Goal: Communication & Community: Answer question/provide support

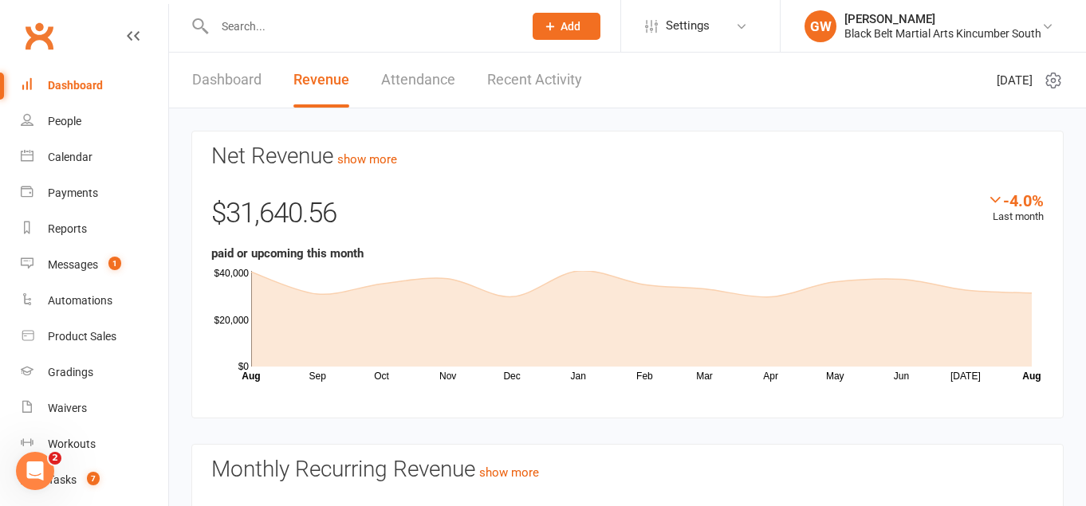
click at [303, 27] on input "text" at bounding box center [361, 26] width 302 height 22
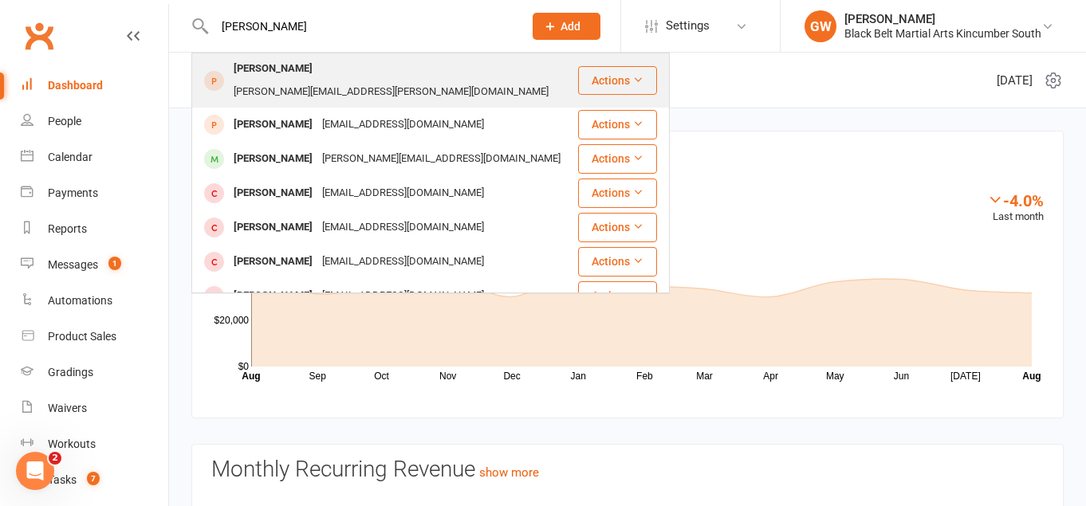
type input "[PERSON_NAME]"
click at [324, 81] on div "[PERSON_NAME][EMAIL_ADDRESS][PERSON_NAME][DOMAIN_NAME]" at bounding box center [391, 92] width 324 height 23
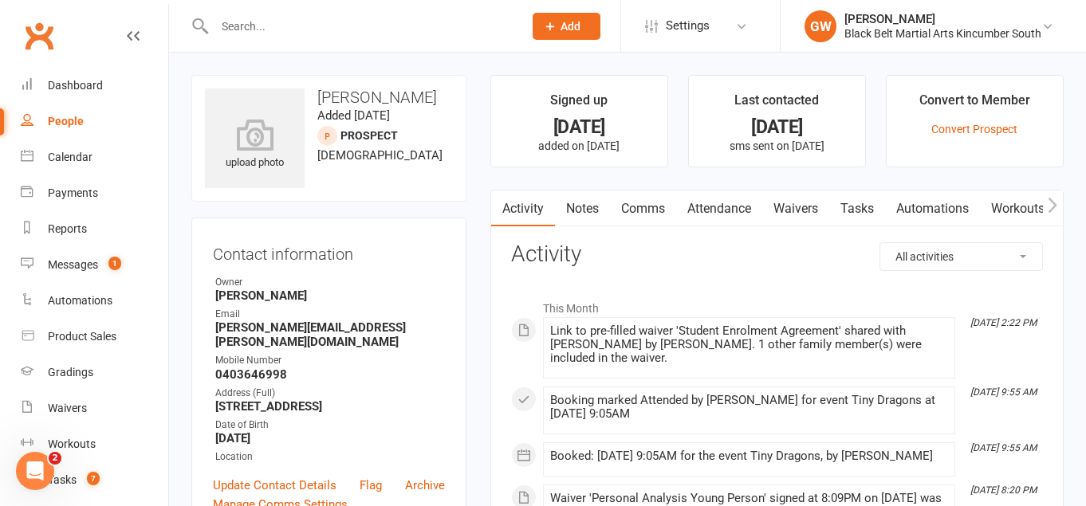
click at [649, 214] on link "Comms" at bounding box center [643, 209] width 66 height 37
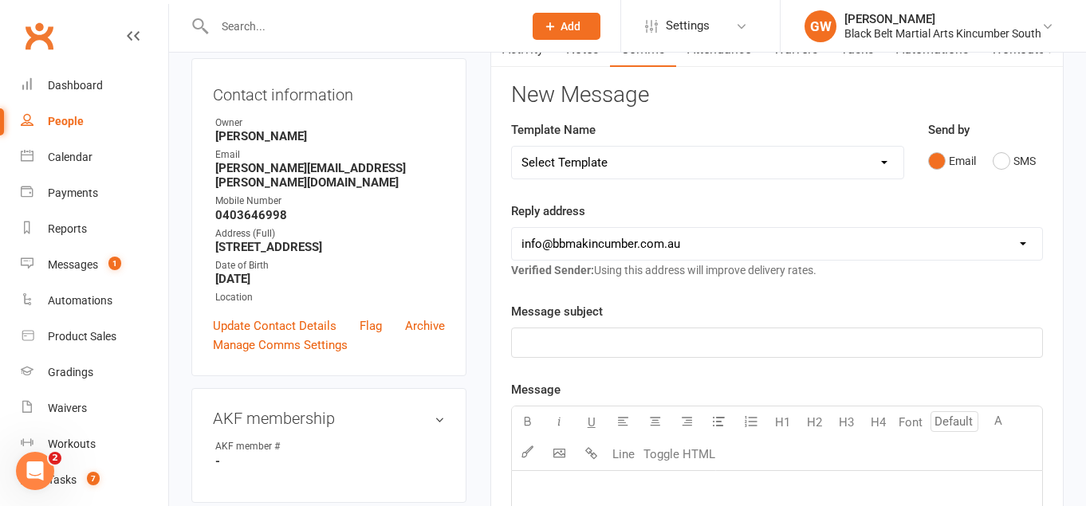
scroll to position [185, 0]
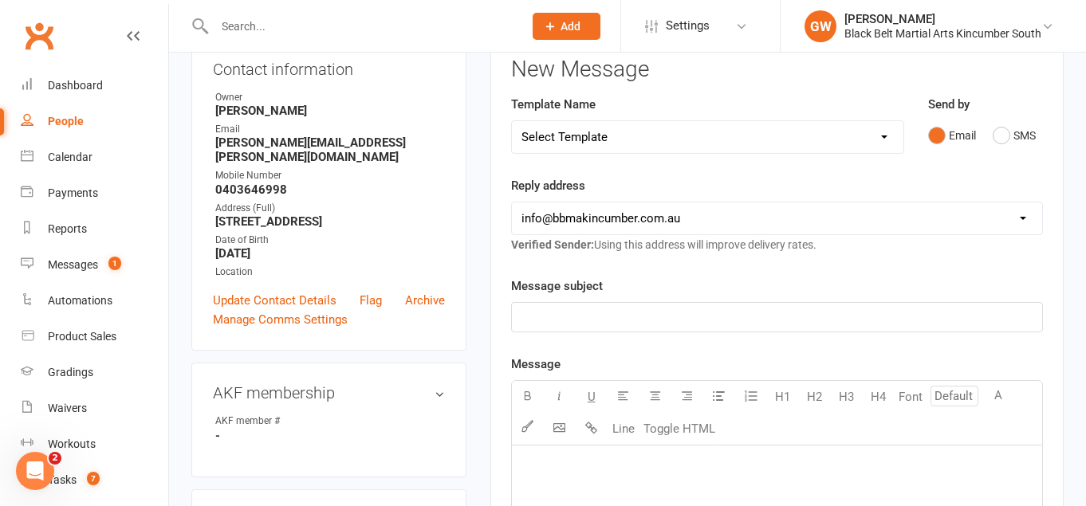
click at [731, 321] on p "﻿" at bounding box center [776, 317] width 511 height 19
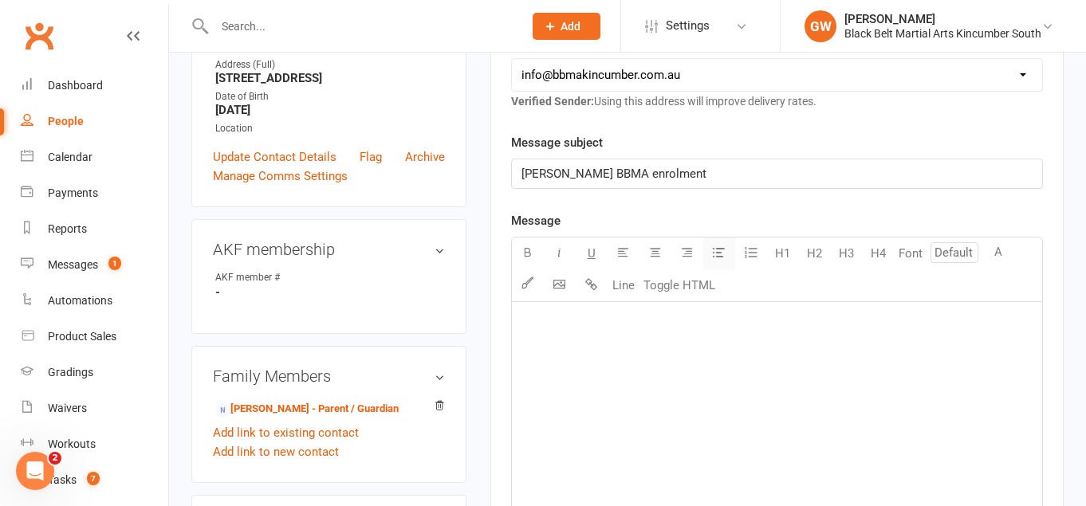
scroll to position [343, 0]
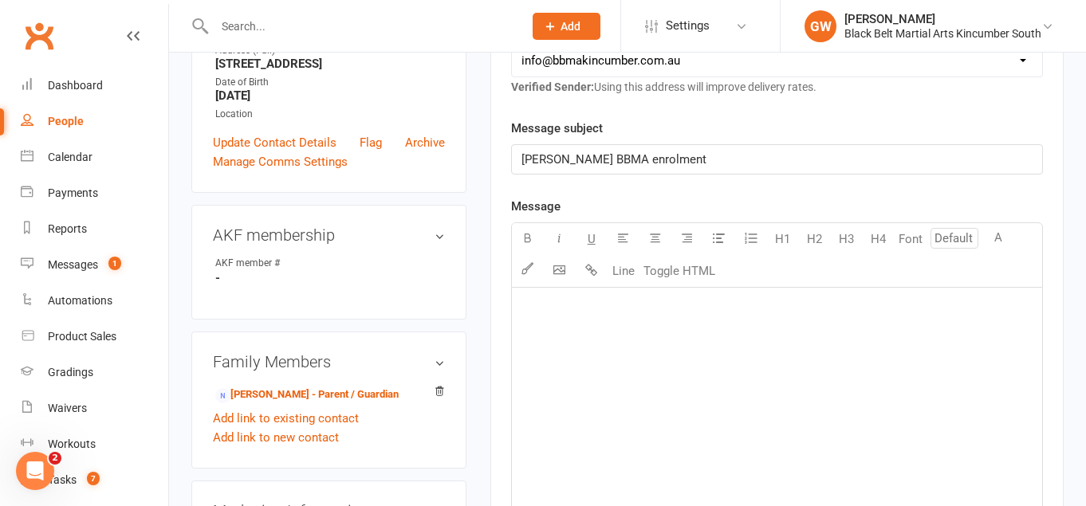
click at [665, 316] on p "﻿" at bounding box center [776, 307] width 511 height 19
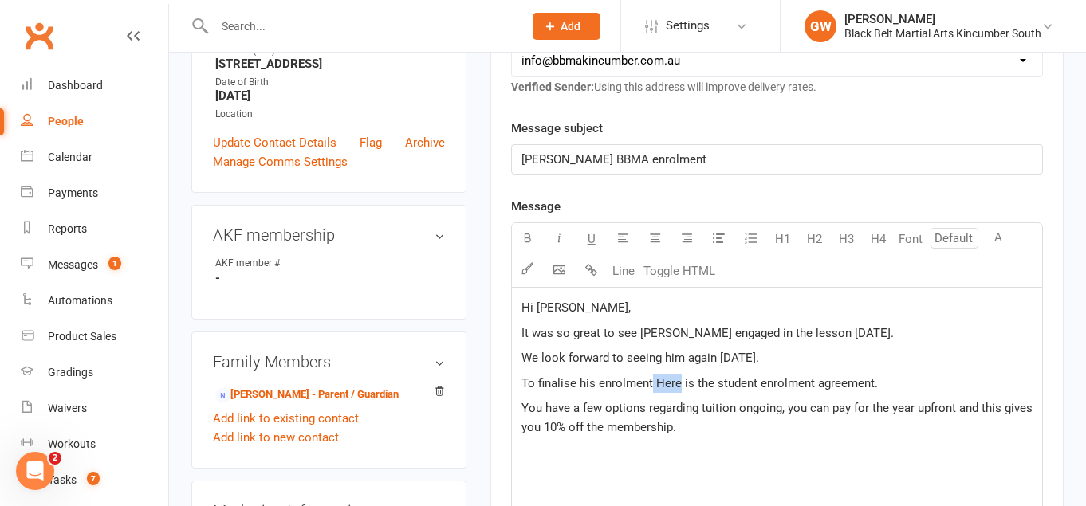
drag, startPoint x: 679, startPoint y: 383, endPoint x: 652, endPoint y: 380, distance: 27.3
click at [652, 380] on span "To finalise his enrolment Here is the student enrolment agreement." at bounding box center [699, 383] width 356 height 14
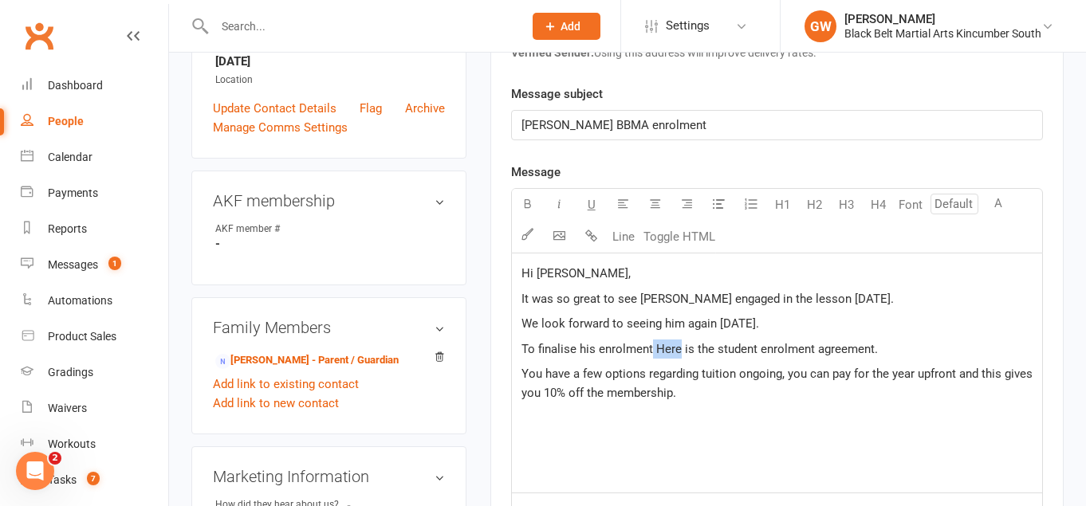
scroll to position [381, 0]
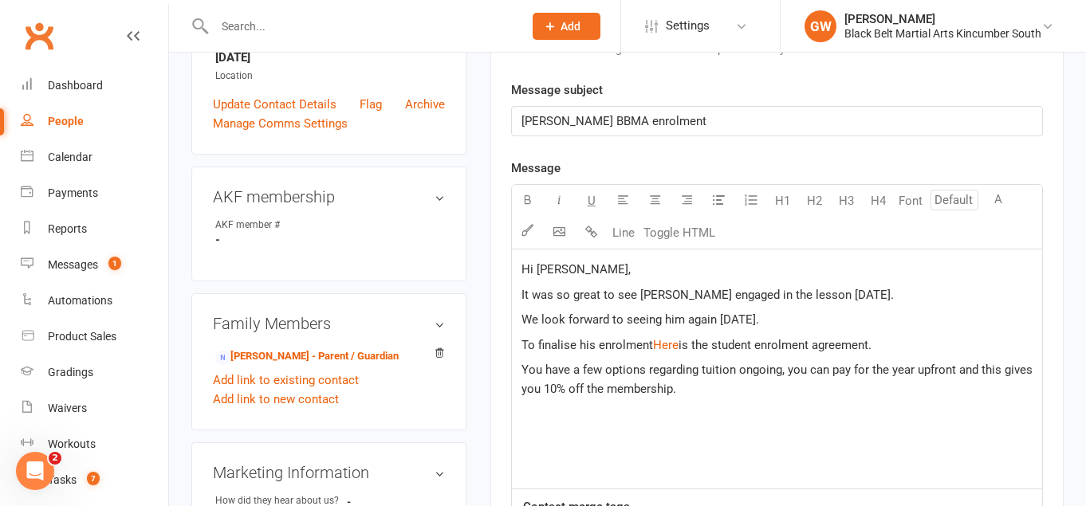
click at [685, 372] on span "You have a few options regarding tuition ongoing, you can pay for the year upfr…" at bounding box center [778, 379] width 514 height 33
click at [690, 393] on p "You have a few options regarding tuition ongoing, you can pay for the year upfr…" at bounding box center [776, 379] width 511 height 38
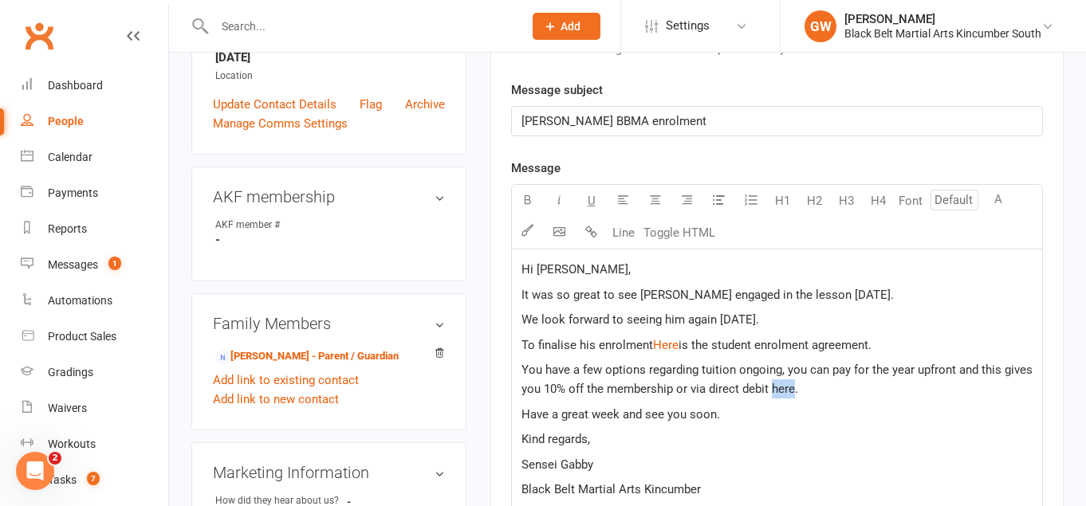
drag, startPoint x: 793, startPoint y: 391, endPoint x: 773, endPoint y: 389, distance: 20.8
click at [773, 389] on span "You have a few options regarding tuition ongoing, you can pay for the year upfr…" at bounding box center [778, 379] width 514 height 33
click at [671, 387] on span "You have a few options regarding tuition ongoing, you can pay for the year upfr…" at bounding box center [778, 379] width 514 height 33
click at [920, 388] on span "You have a few options regarding tuition ongoing, you can pay for the year upfr…" at bounding box center [778, 379] width 514 height 33
click at [862, 387] on span "You have a few options regarding tuition ongoing, you can pay for the year upfr…" at bounding box center [778, 379] width 514 height 33
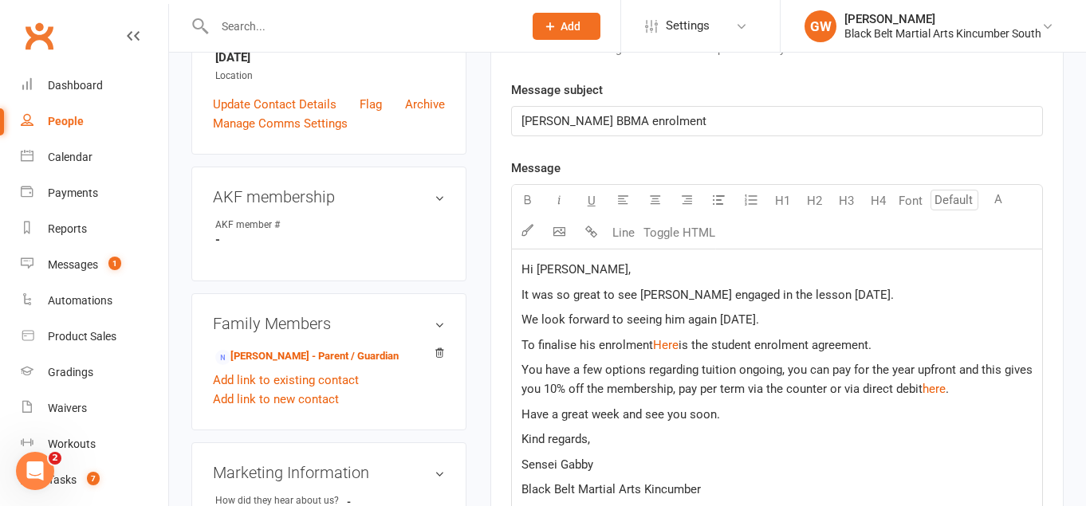
click at [844, 389] on span "You have a few options regarding tuition ongoing, you can pay for the year upfr…" at bounding box center [778, 379] width 514 height 33
click at [915, 390] on span "You have a few options regarding tuition ongoing, you can pay for the year upfr…" at bounding box center [778, 379] width 514 height 33
click at [603, 399] on p "You have a few options regarding tuition ongoing, you can pay for the year upfr…" at bounding box center [776, 379] width 511 height 38
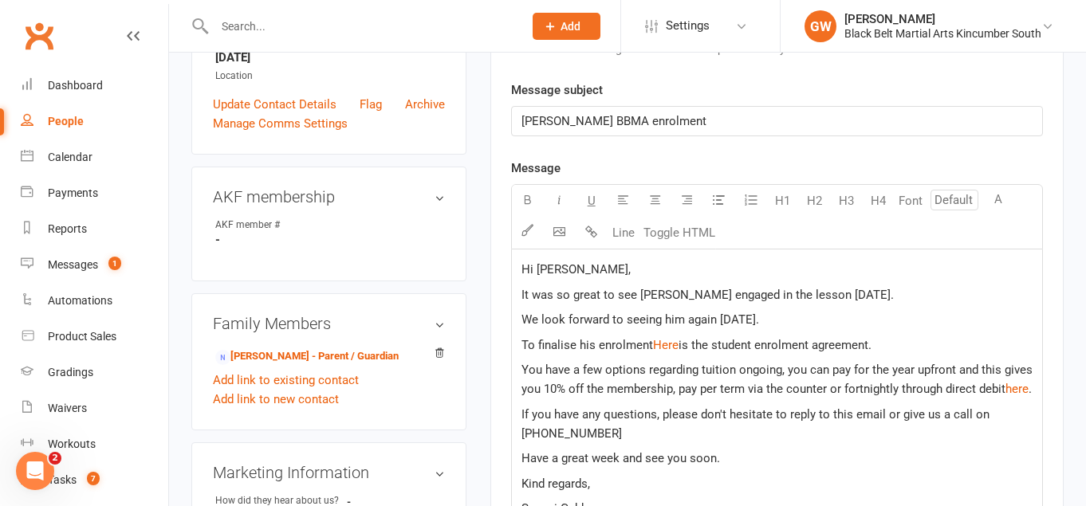
click at [988, 432] on span "If you have any questions, please don't hesitate to reply to this email or give…" at bounding box center [756, 423] width 471 height 33
drag, startPoint x: 786, startPoint y: 320, endPoint x: 741, endPoint y: 317, distance: 44.8
click at [741, 317] on span "We look forward to seeing him again [DATE]." at bounding box center [640, 320] width 238 height 14
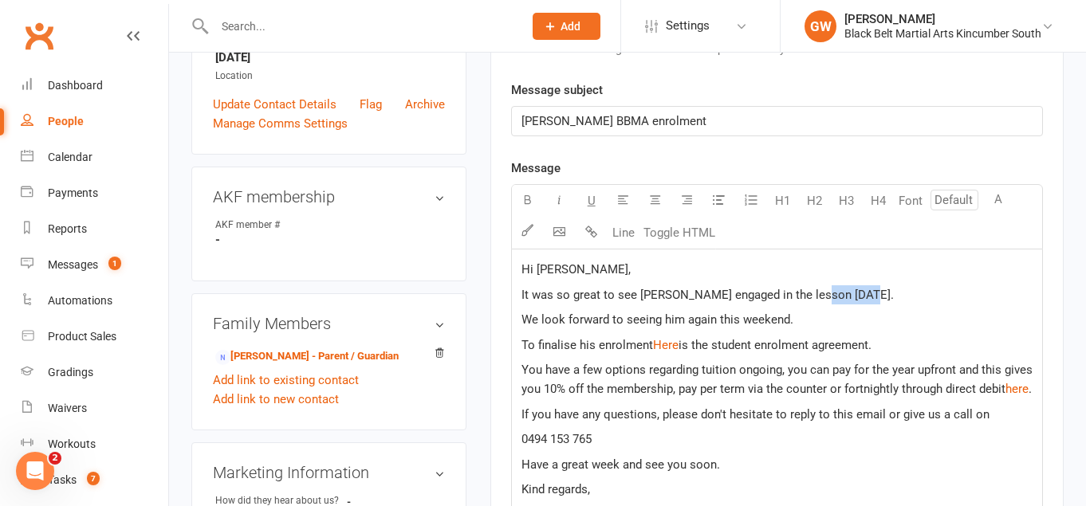
drag, startPoint x: 853, startPoint y: 292, endPoint x: 809, endPoint y: 285, distance: 44.4
click at [809, 285] on p "It was so great to see [PERSON_NAME] engaged in the lesson [DATE]." at bounding box center [776, 294] width 511 height 19
drag, startPoint x: 785, startPoint y: 317, endPoint x: 742, endPoint y: 317, distance: 43.1
click at [742, 317] on span "We look forward to seeing him again this weekend." at bounding box center [657, 320] width 272 height 14
click at [769, 374] on span "You have a few options regarding tuition ongoing, you can pay for the year upfr…" at bounding box center [778, 379] width 514 height 33
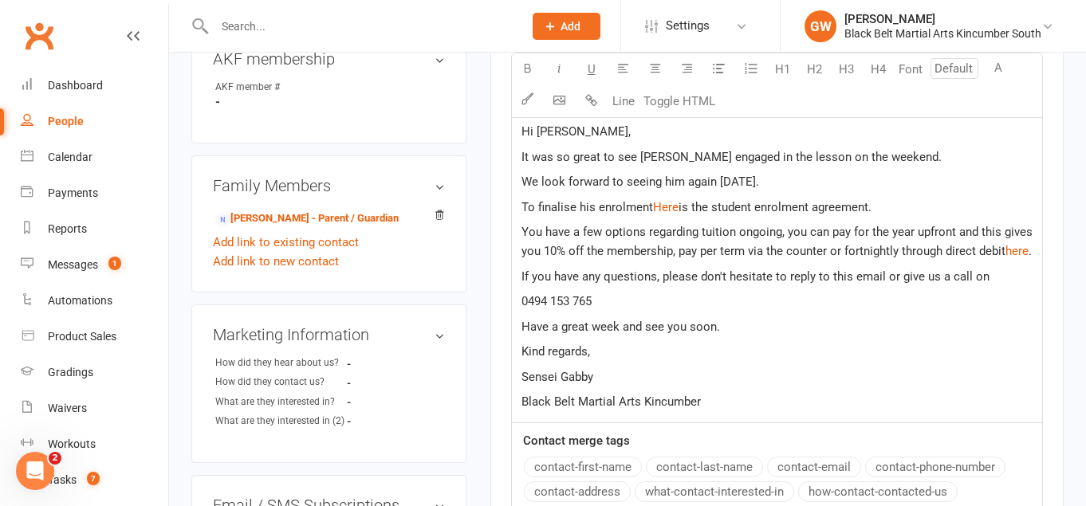
scroll to position [521, 0]
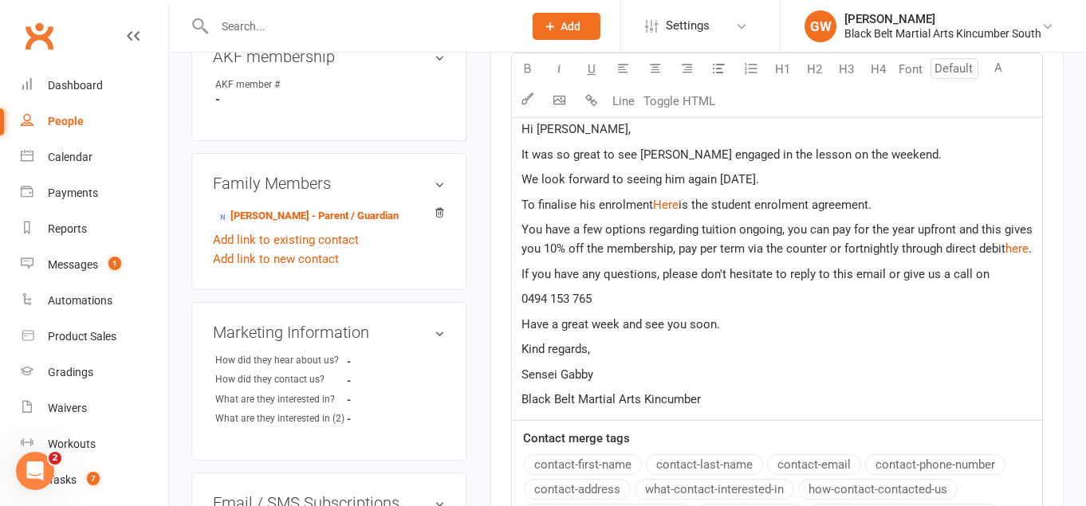
click at [612, 309] on p "0494 153 765" at bounding box center [776, 298] width 511 height 19
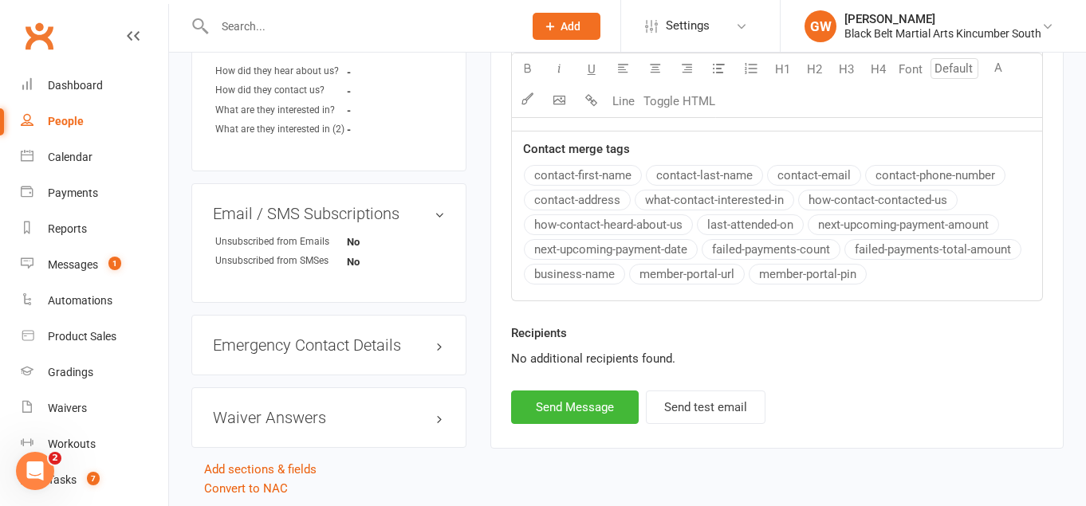
scroll to position [874, 0]
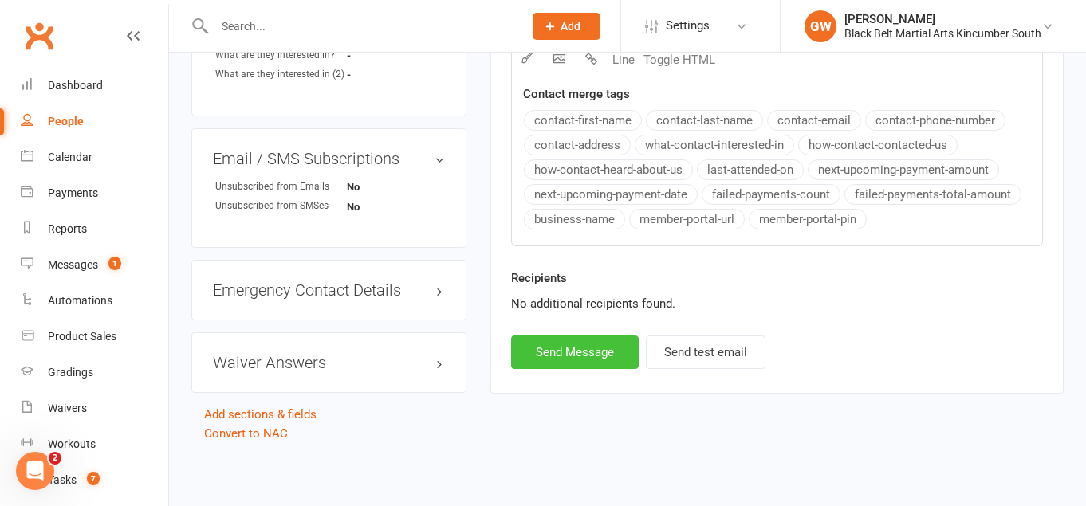
click at [577, 362] on button "Send Message" at bounding box center [575, 352] width 128 height 33
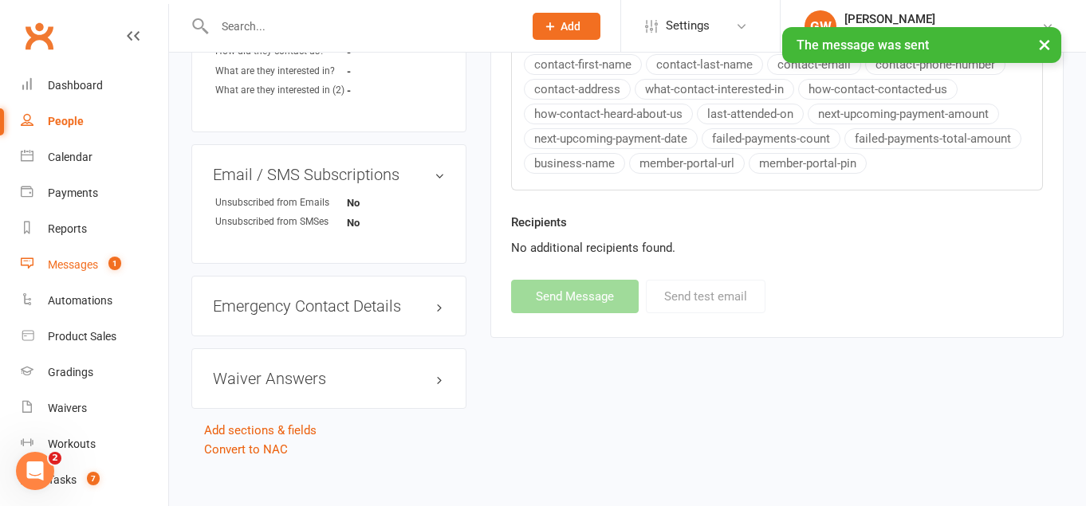
click at [71, 266] on div "Messages" at bounding box center [73, 264] width 50 height 13
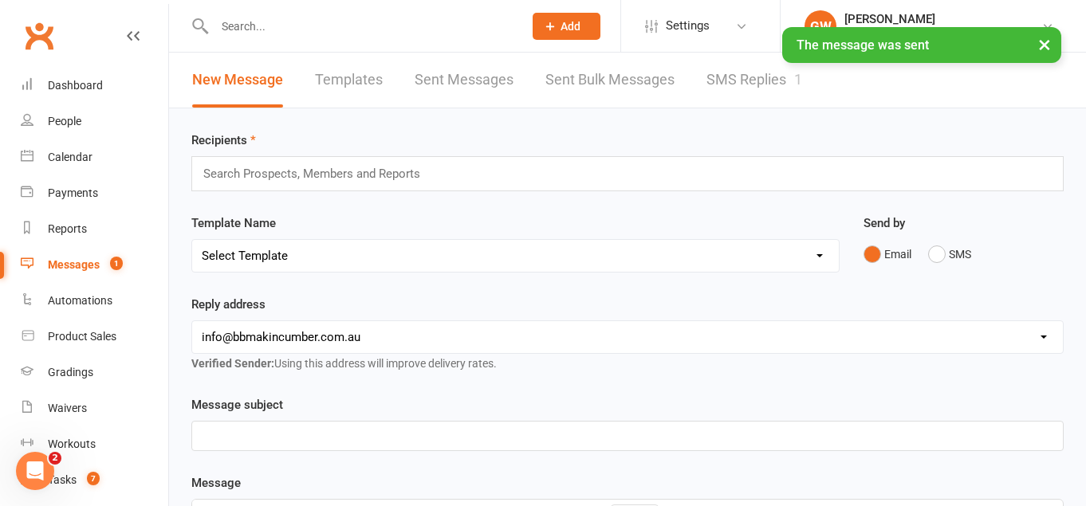
click at [718, 81] on link "SMS Replies 1" at bounding box center [754, 80] width 96 height 55
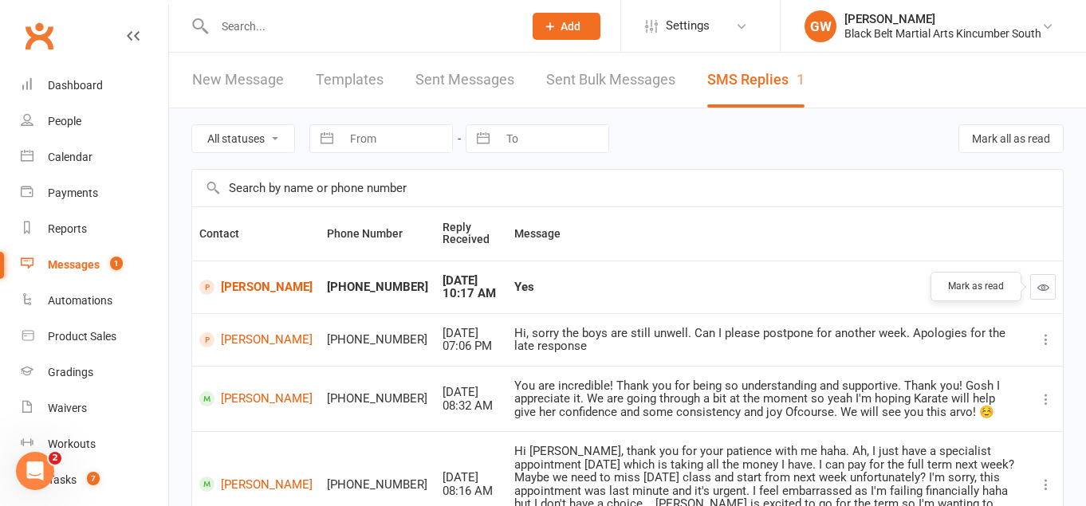
click at [1048, 277] on button "button" at bounding box center [1043, 287] width 26 height 26
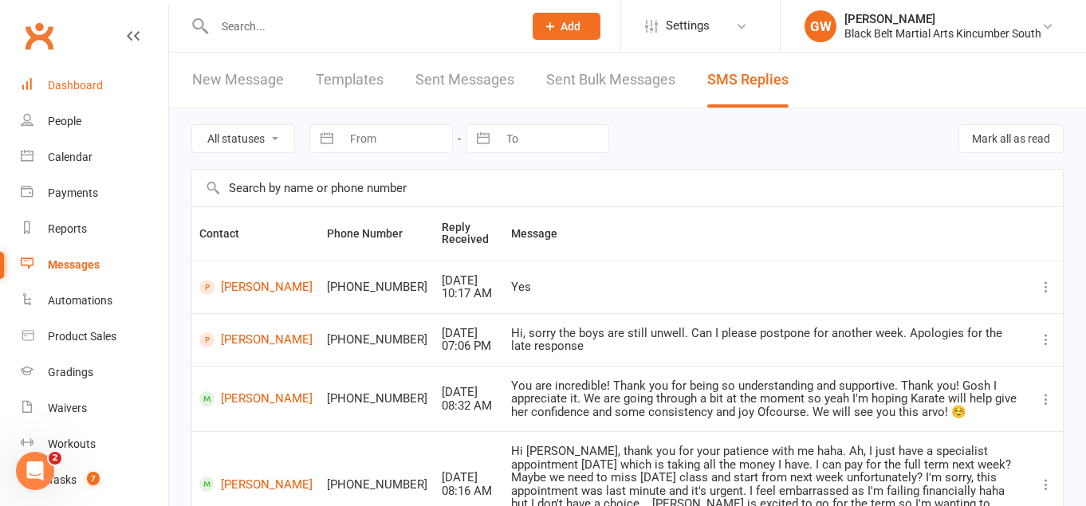
click at [85, 78] on link "Dashboard" at bounding box center [94, 86] width 147 height 36
